Goal: Task Accomplishment & Management: Use online tool/utility

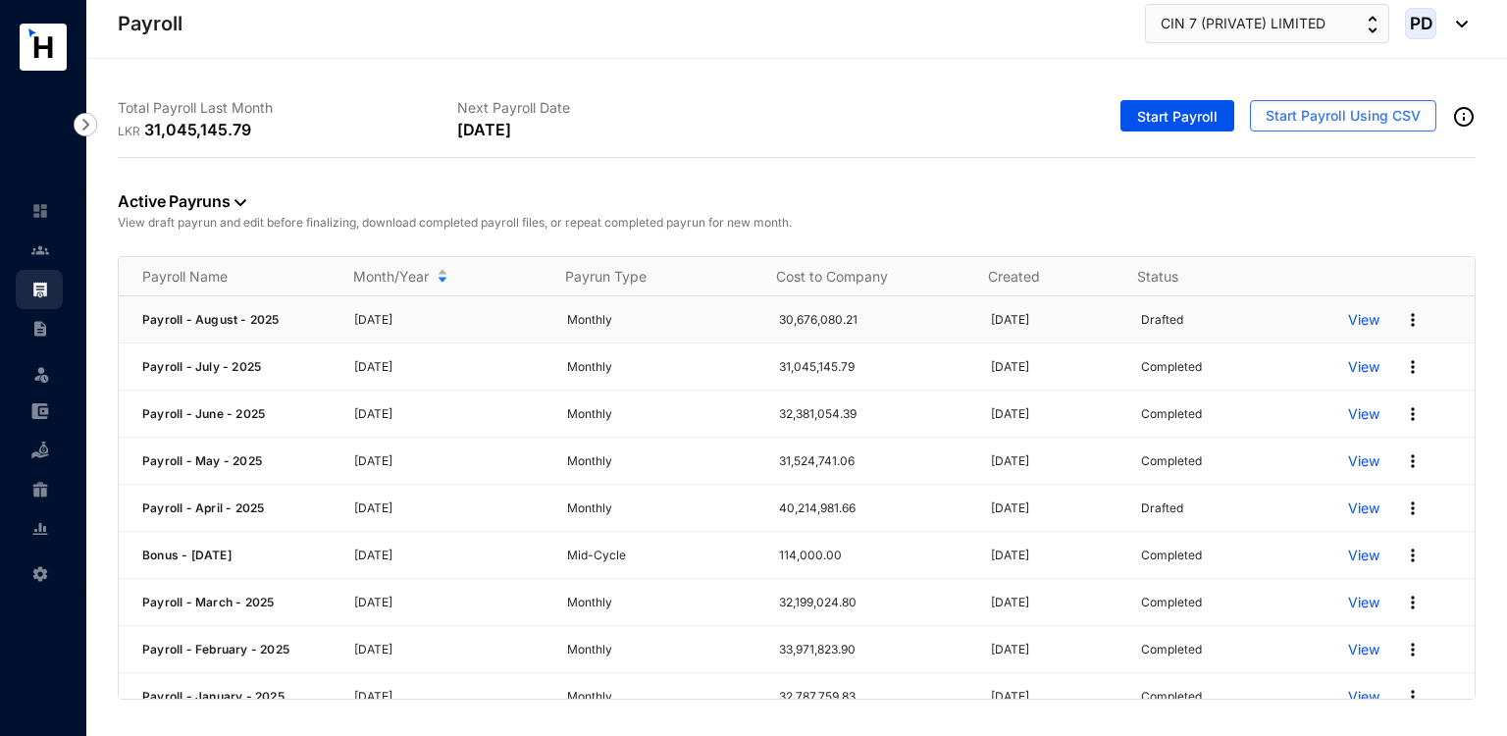
click at [1357, 320] on p "View" at bounding box center [1363, 320] width 31 height 20
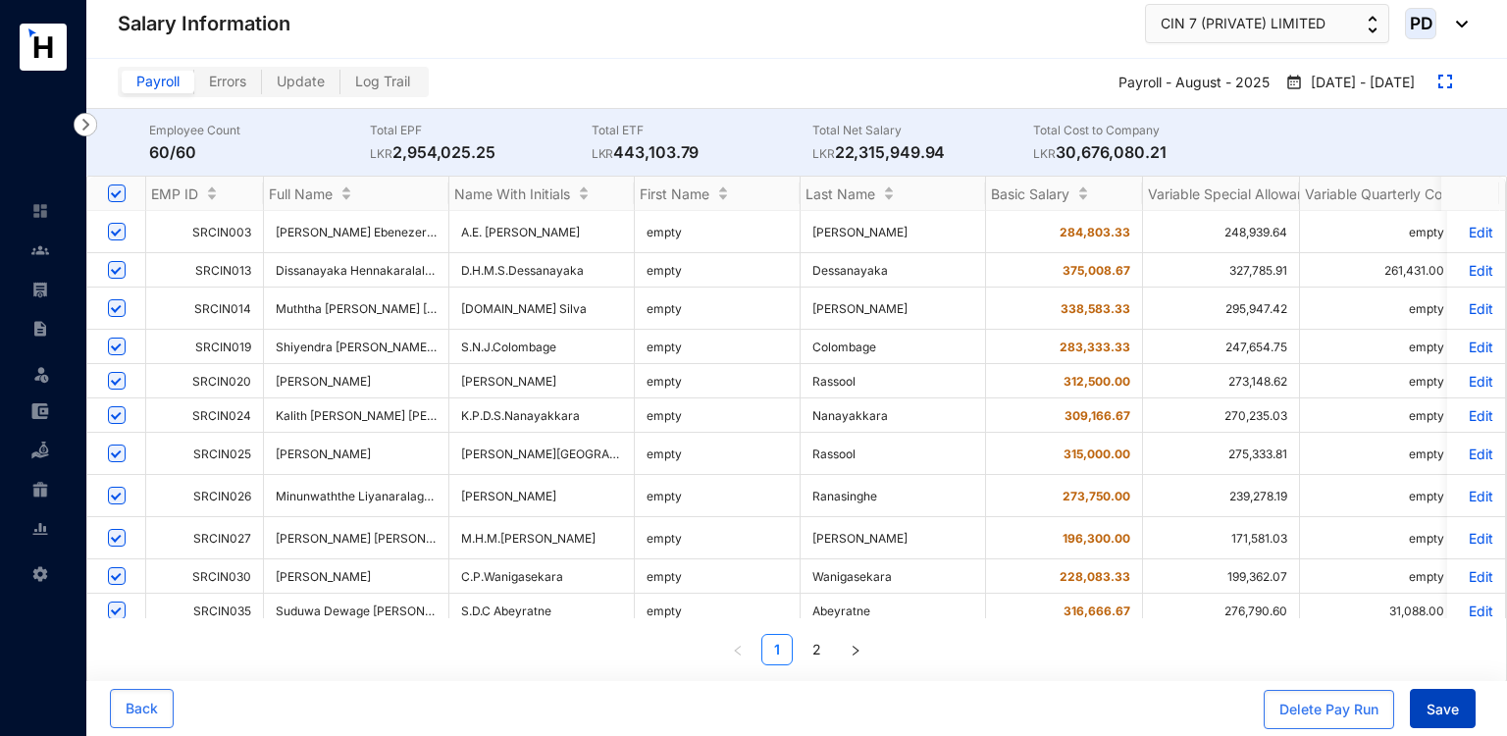
click at [1434, 721] on button "Save" at bounding box center [1443, 708] width 66 height 39
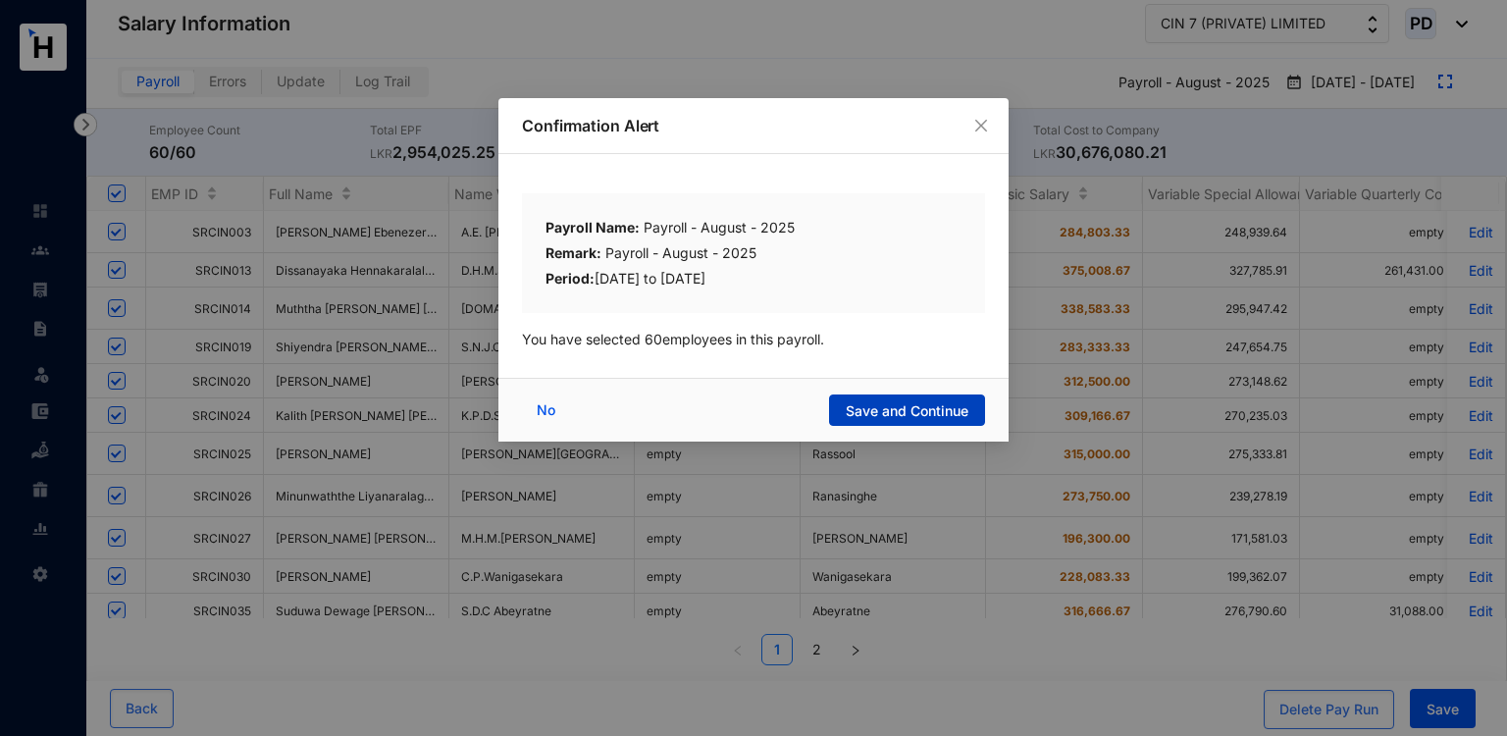
click at [889, 413] on span "Save and Continue" at bounding box center [907, 411] width 123 height 20
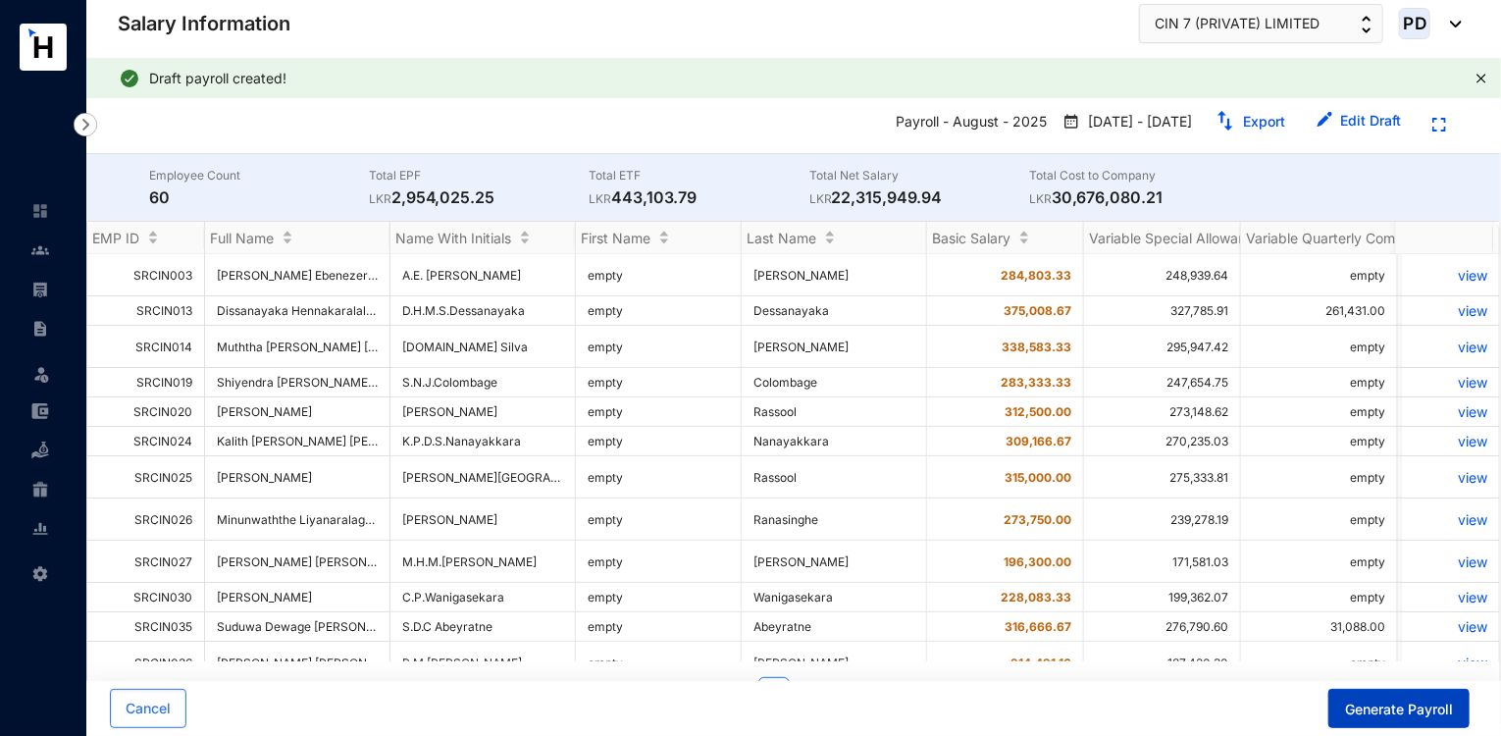
click at [1373, 701] on span "Generate Payroll" at bounding box center [1399, 710] width 108 height 20
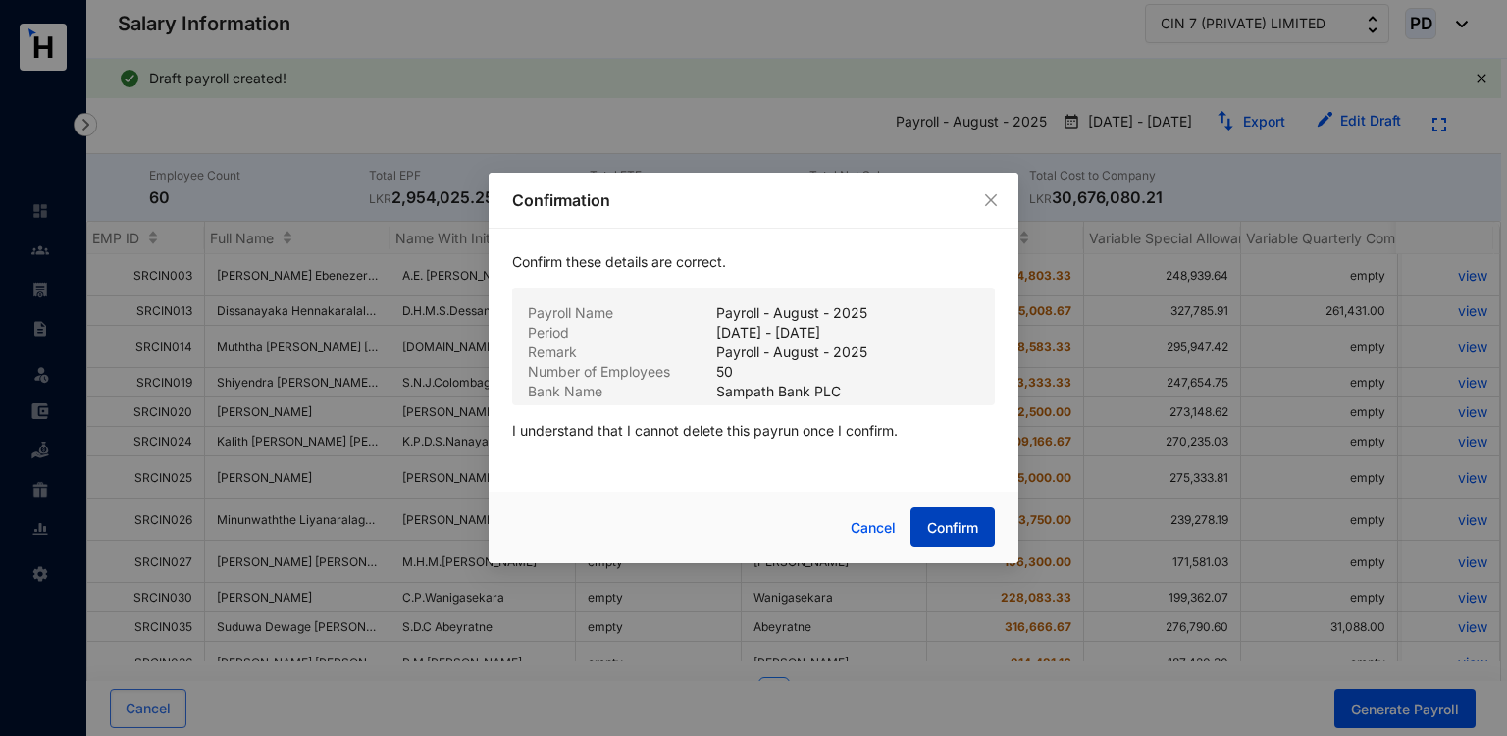
click at [936, 527] on span "Confirm" at bounding box center [952, 528] width 51 height 20
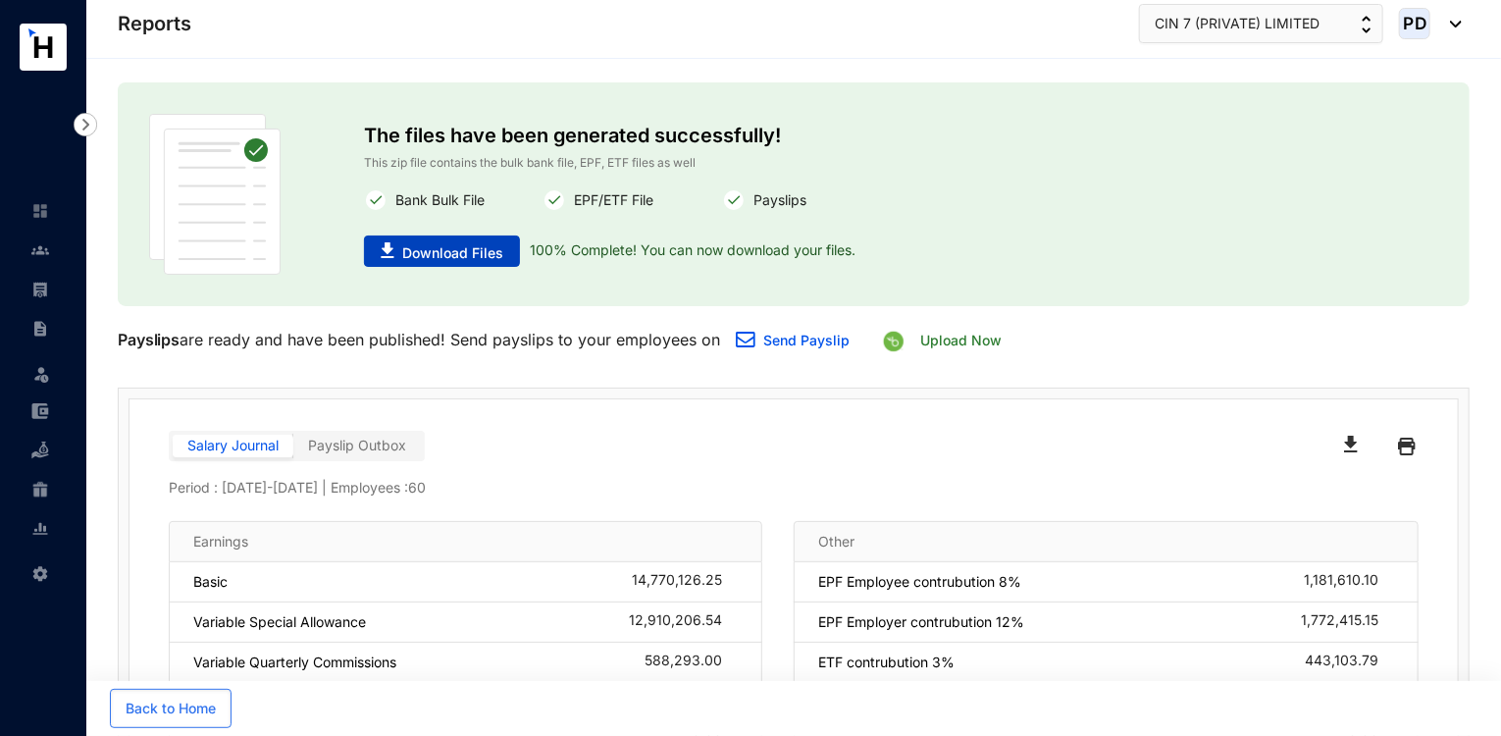
click at [419, 247] on span "Download Files" at bounding box center [452, 253] width 101 height 20
